Goal: Task Accomplishment & Management: Complete application form

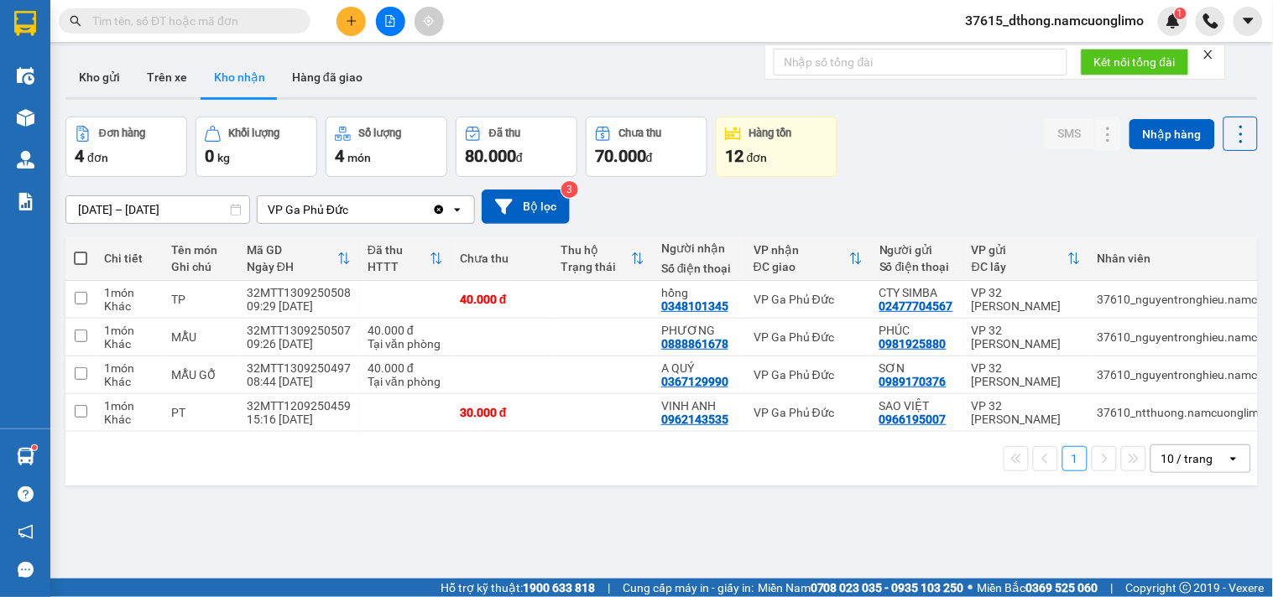
click at [347, 13] on button at bounding box center [350, 21] width 29 height 29
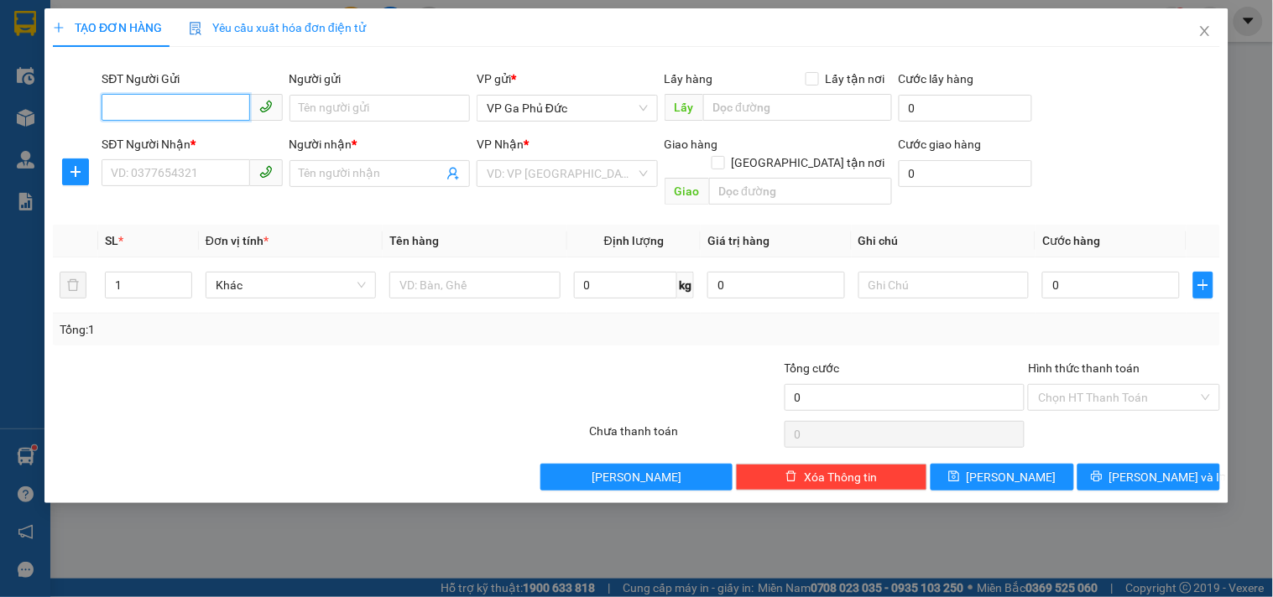
click at [182, 112] on input "SĐT Người Gửi" at bounding box center [176, 107] width 148 height 27
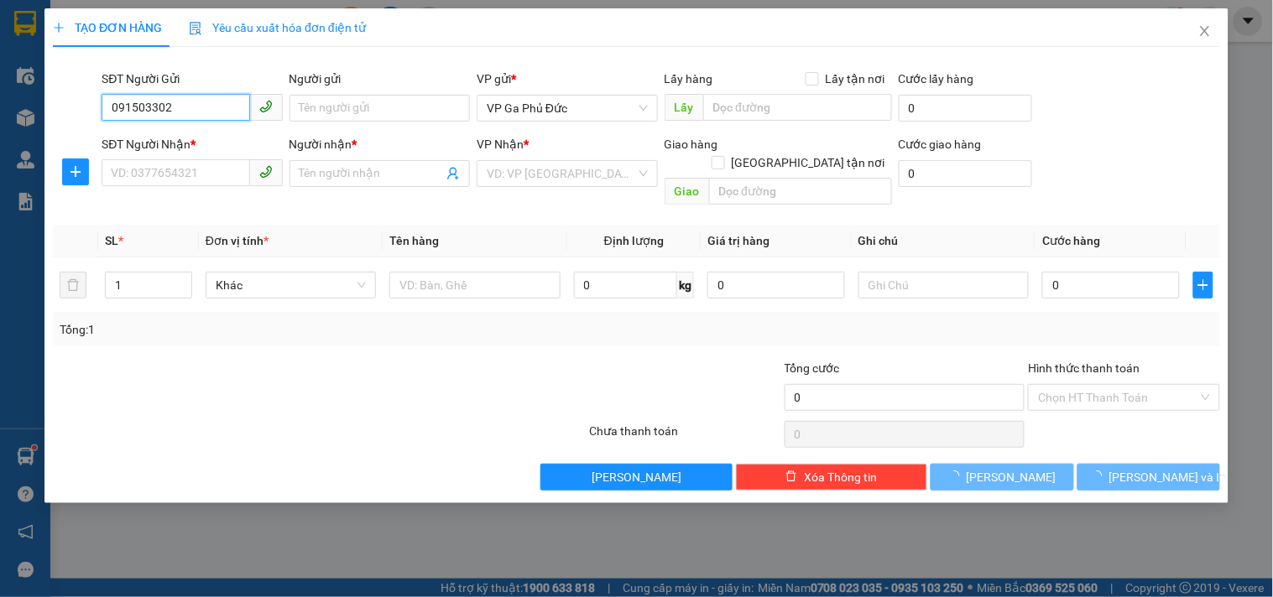
type input "0915033022"
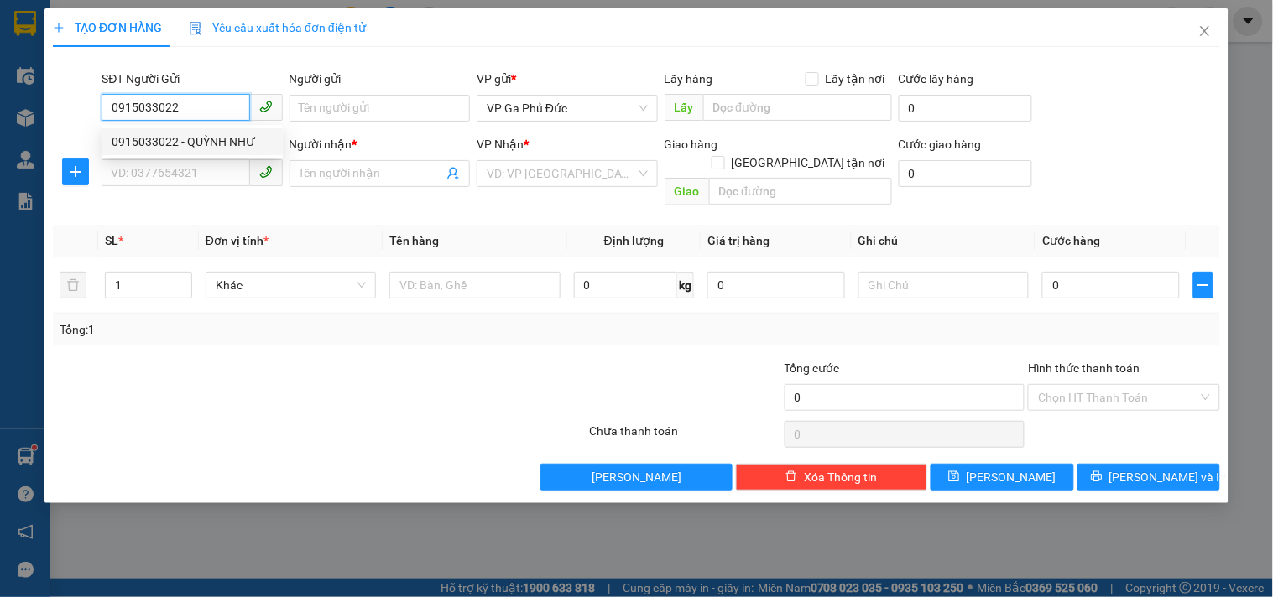
click at [231, 143] on div "0915033022 - QUỲNH NHƯ" at bounding box center [192, 142] width 161 height 18
type input "[PERSON_NAME]"
type input "0915033022"
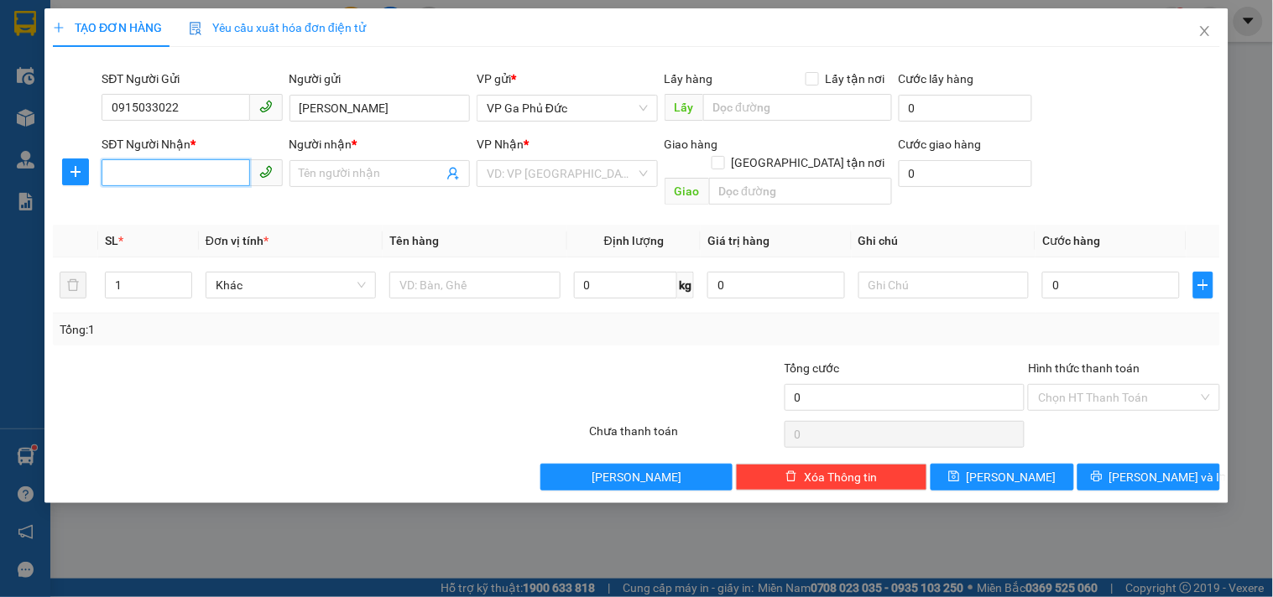
click at [199, 181] on input "SĐT Người Nhận *" at bounding box center [176, 172] width 148 height 27
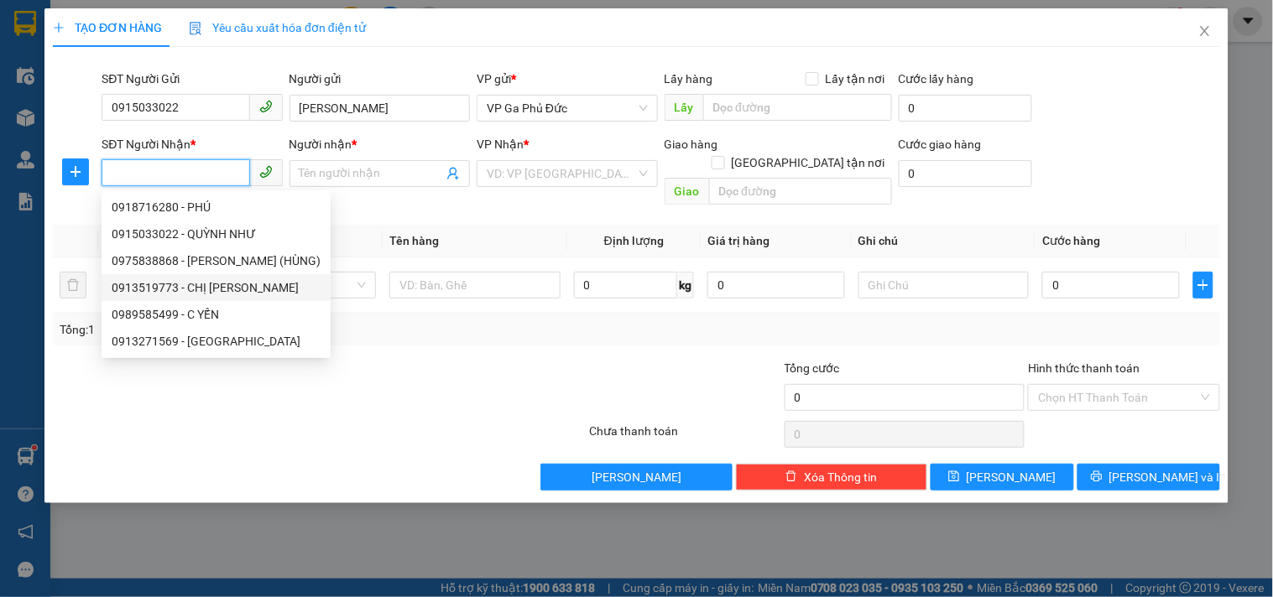
click at [222, 292] on div "0913519773 - CHỊ [PERSON_NAME]" at bounding box center [216, 288] width 209 height 18
type input "0913519773"
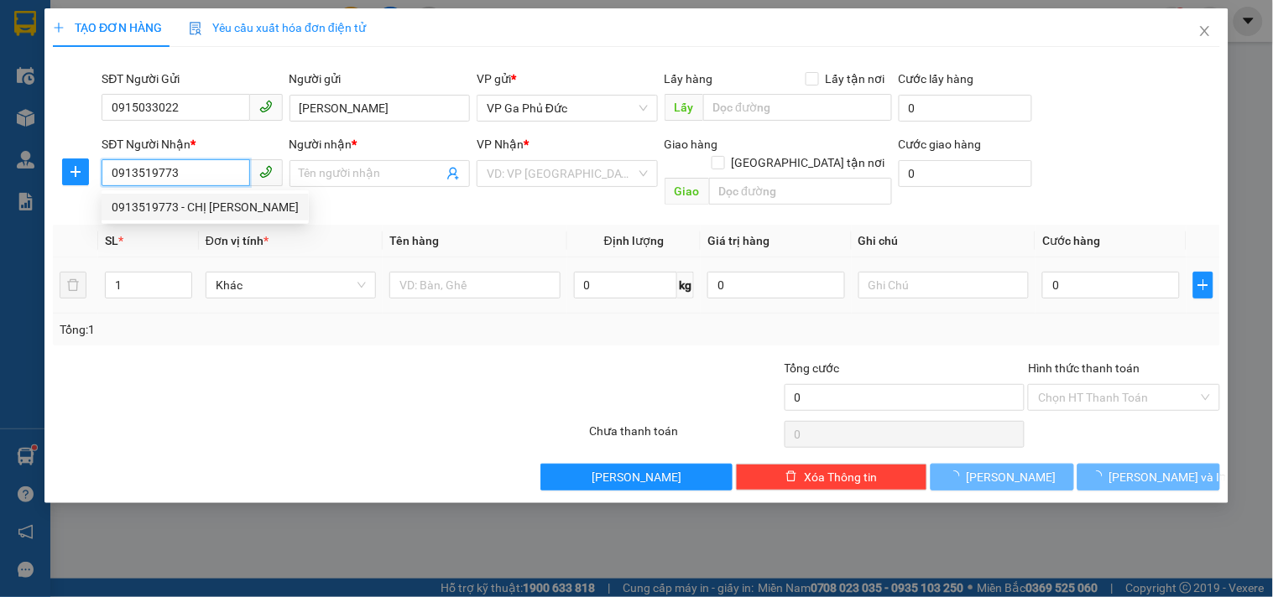
type input "CHỊ [PERSON_NAME]"
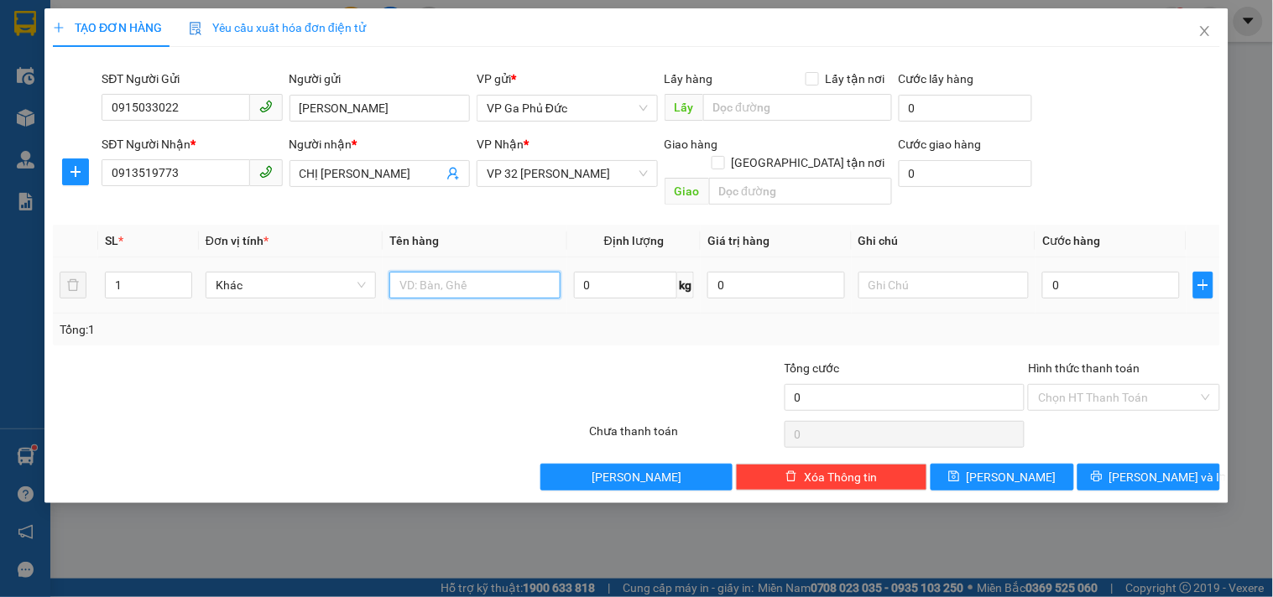
click at [436, 272] on input "text" at bounding box center [474, 285] width 170 height 27
type input "TP"
click at [140, 275] on input "1" at bounding box center [149, 285] width 86 height 25
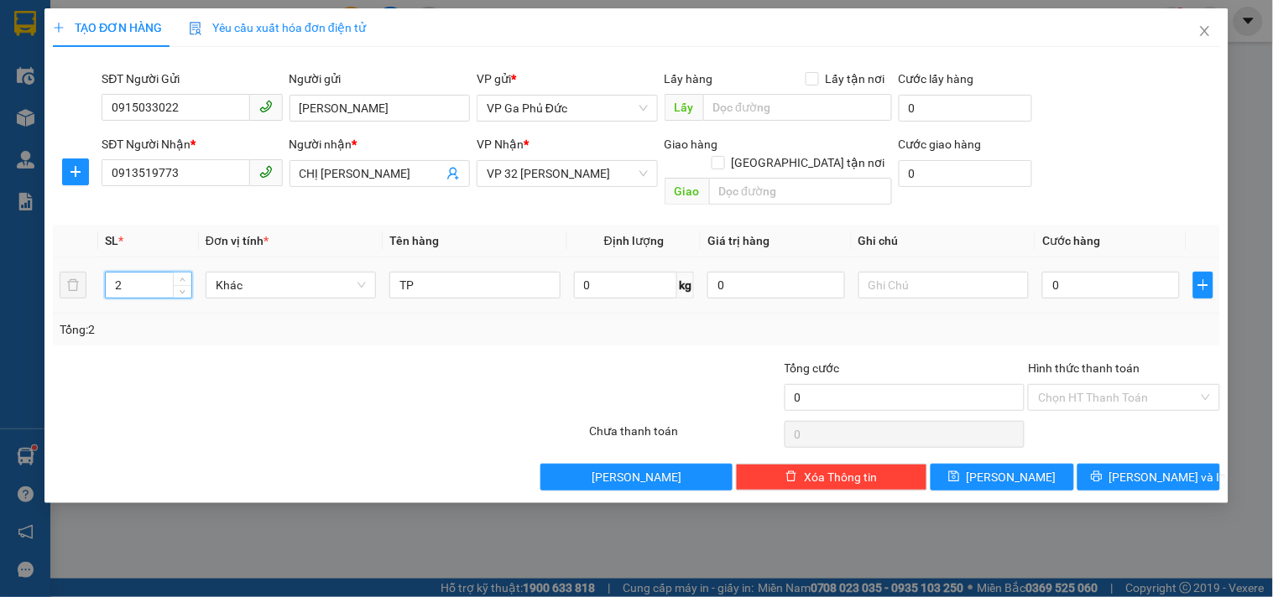
type input "2"
click at [1086, 287] on td "0" at bounding box center [1110, 286] width 151 height 56
click at [1081, 272] on input "0" at bounding box center [1111, 285] width 138 height 27
type input "7"
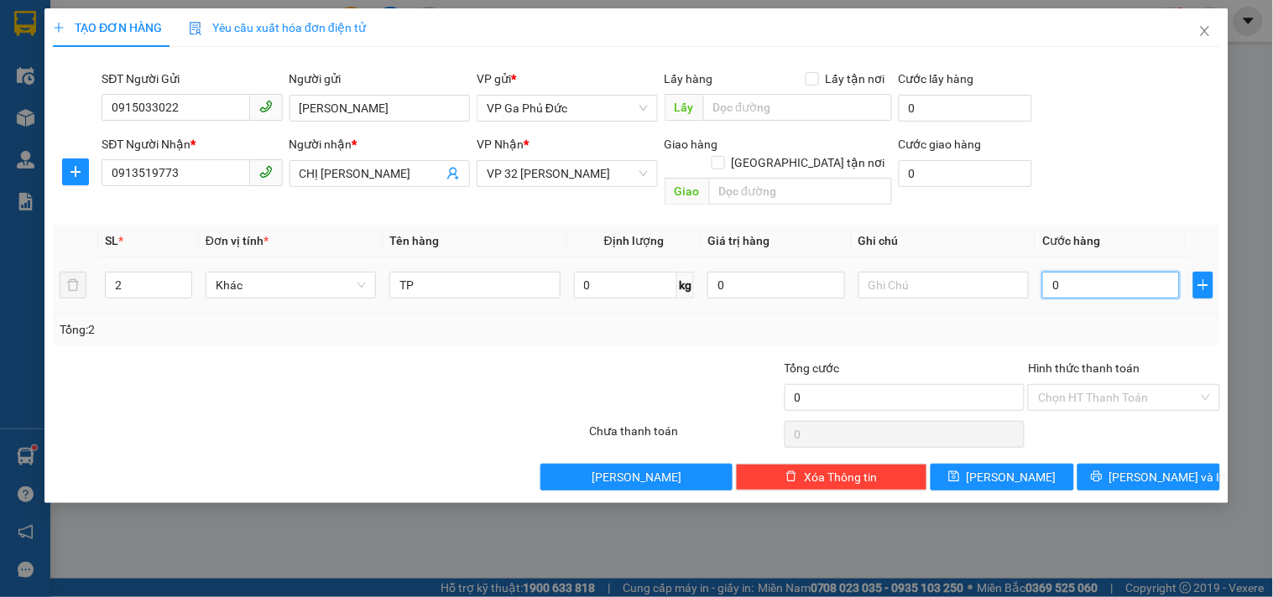
type input "7"
type input "70"
type input "70.000"
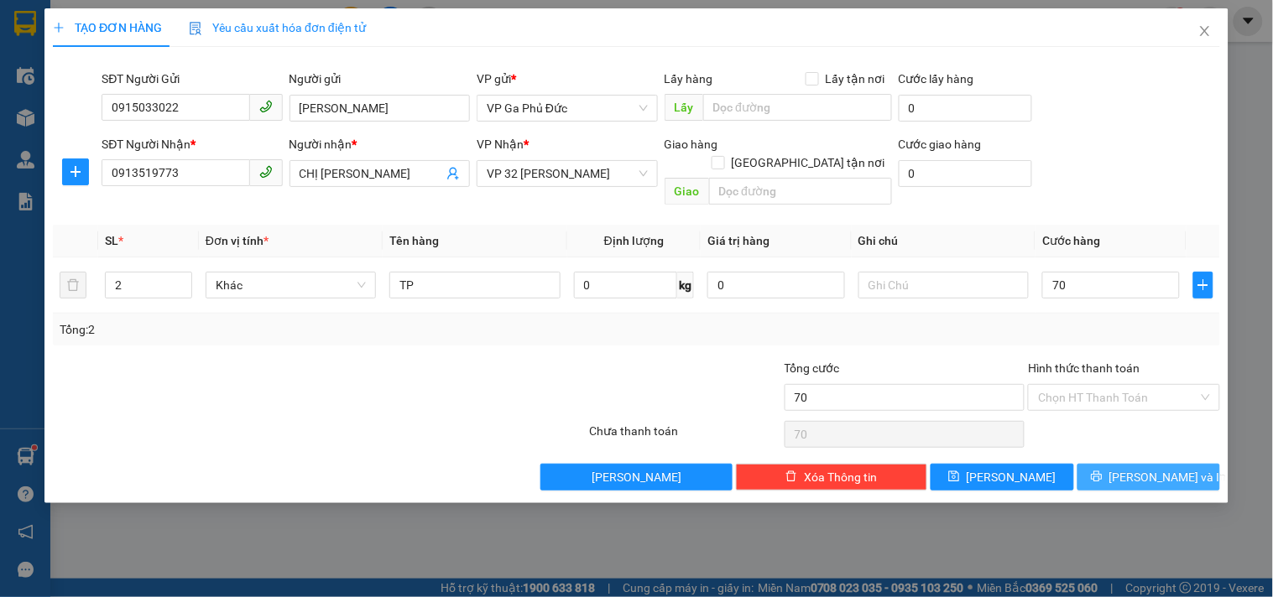
type input "70.000"
click at [1146, 468] on span "[PERSON_NAME] và In" at bounding box center [1167, 477] width 117 height 18
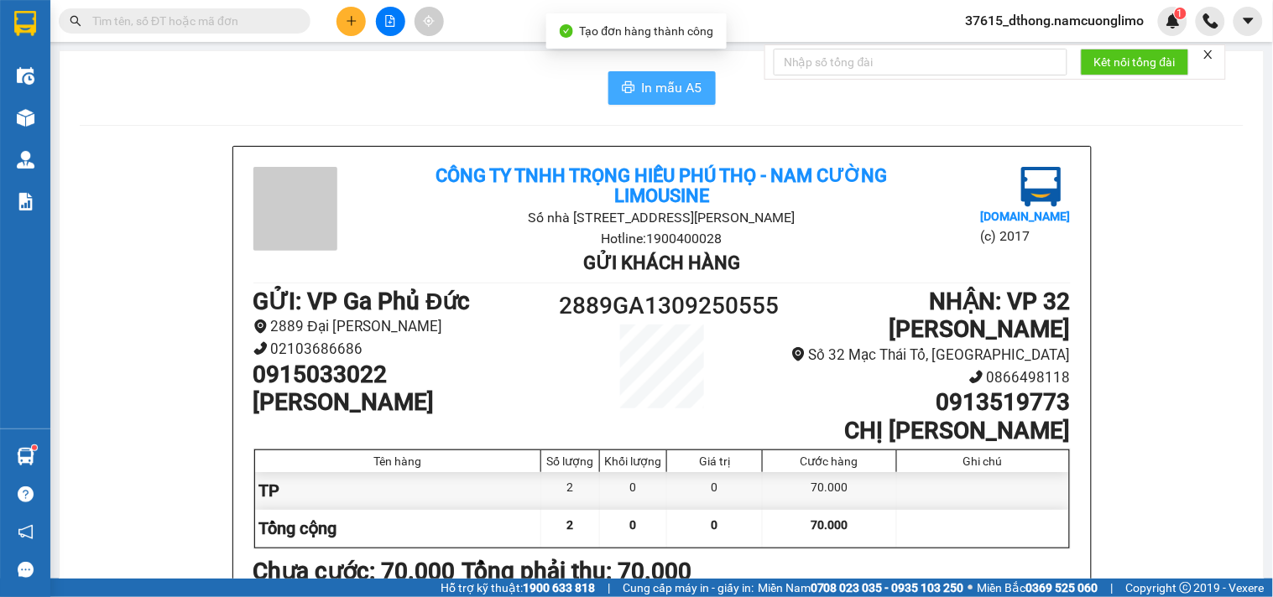
click at [673, 86] on span "In mẫu A5" at bounding box center [672, 87] width 60 height 21
